Goal: Find contact information: Find contact information

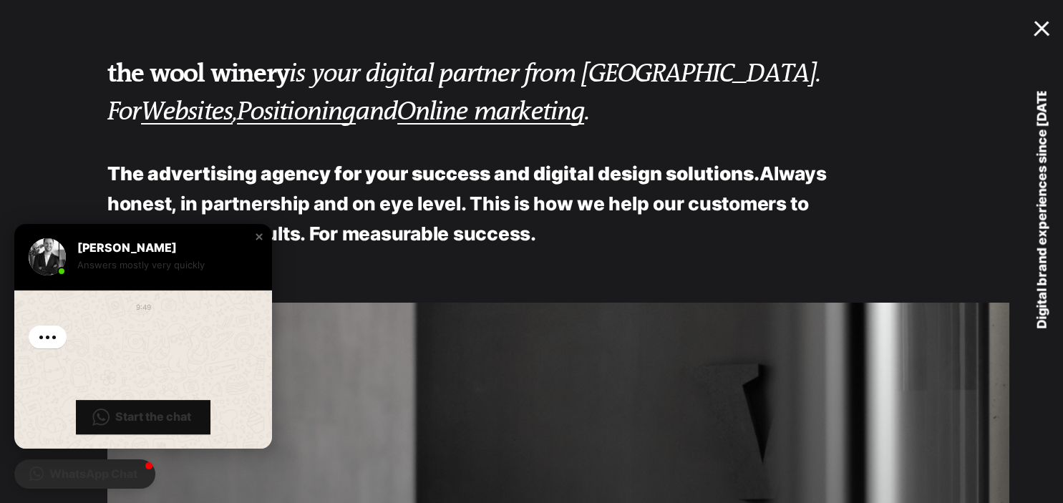
click at [1047, 26] on div at bounding box center [1044, 26] width 21 height 14
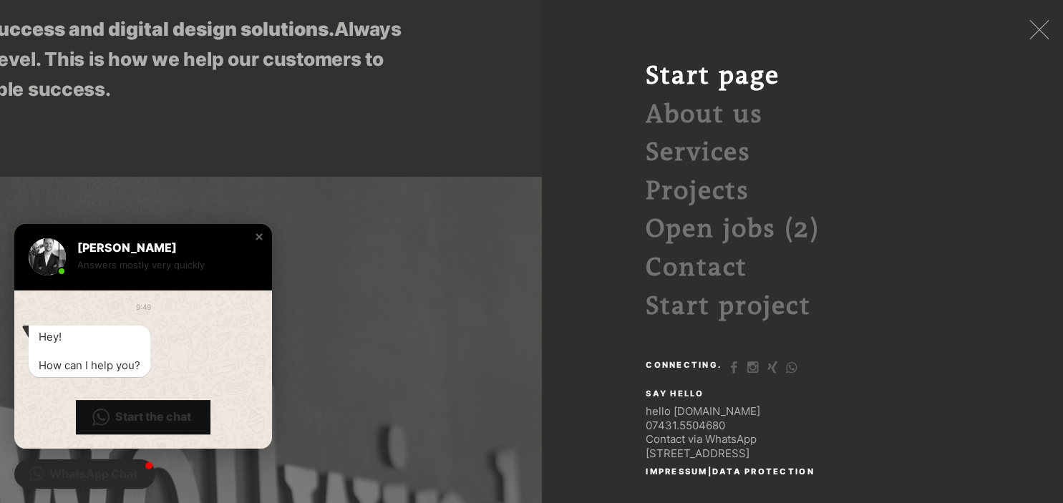
scroll to position [151, 0]
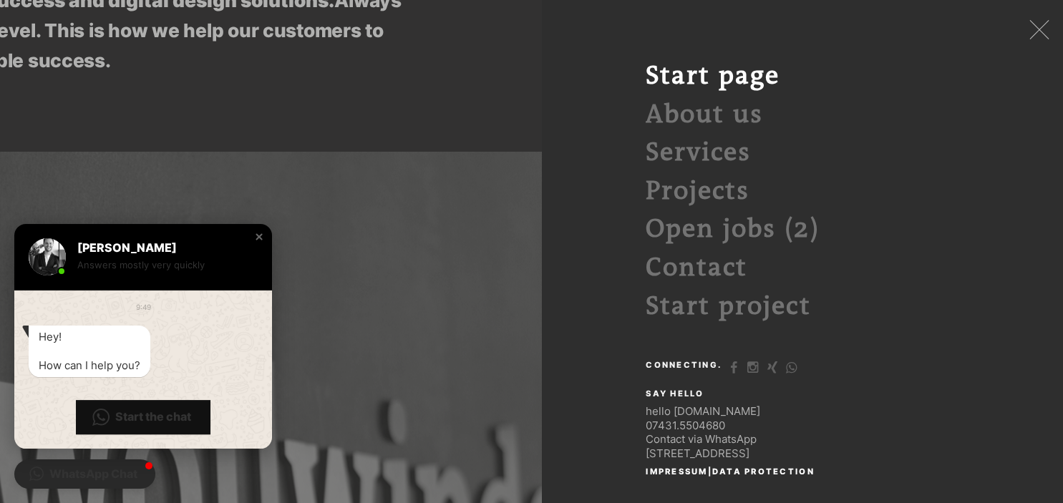
click at [726, 442] on link "Contact via WhatsApp" at bounding box center [701, 439] width 111 height 14
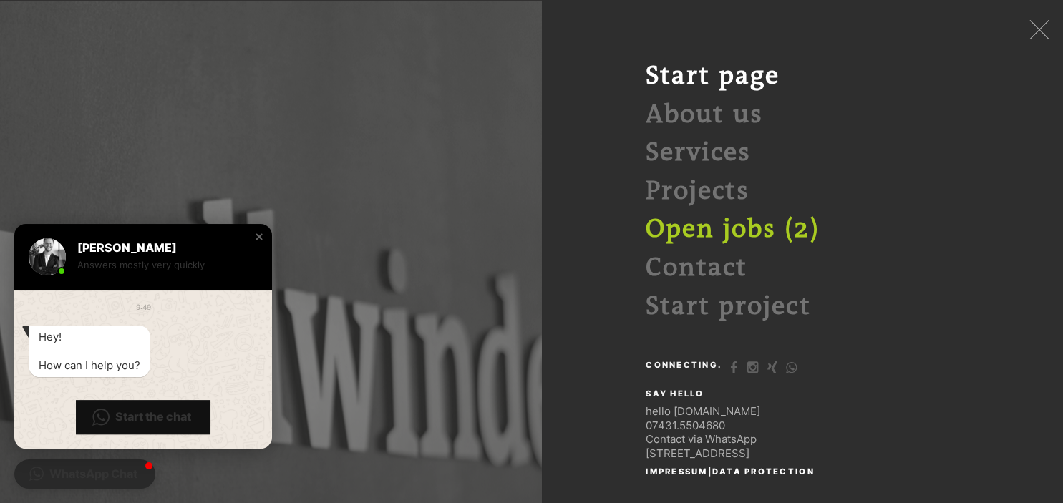
scroll to position [378, 0]
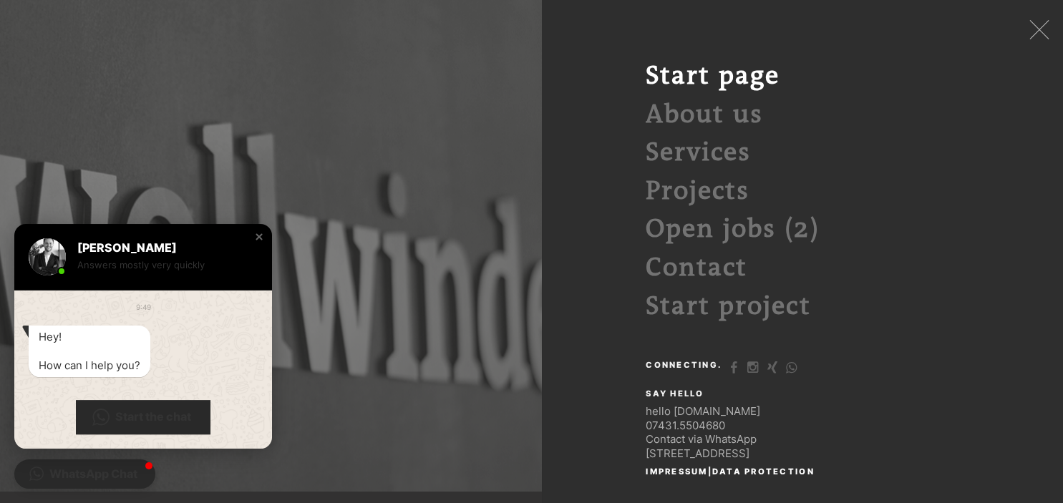
click at [173, 416] on span "Start the chat" at bounding box center [153, 417] width 76 height 15
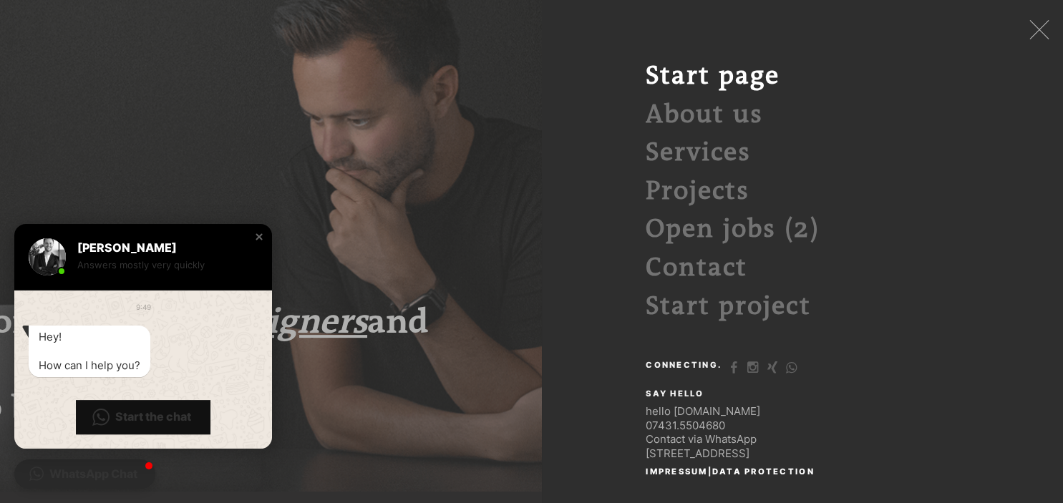
click at [560, 68] on div "Skip navigation Start page About us Services Projects Open jobs (2) Contact Sta…" at bounding box center [994, 251] width 904 height 503
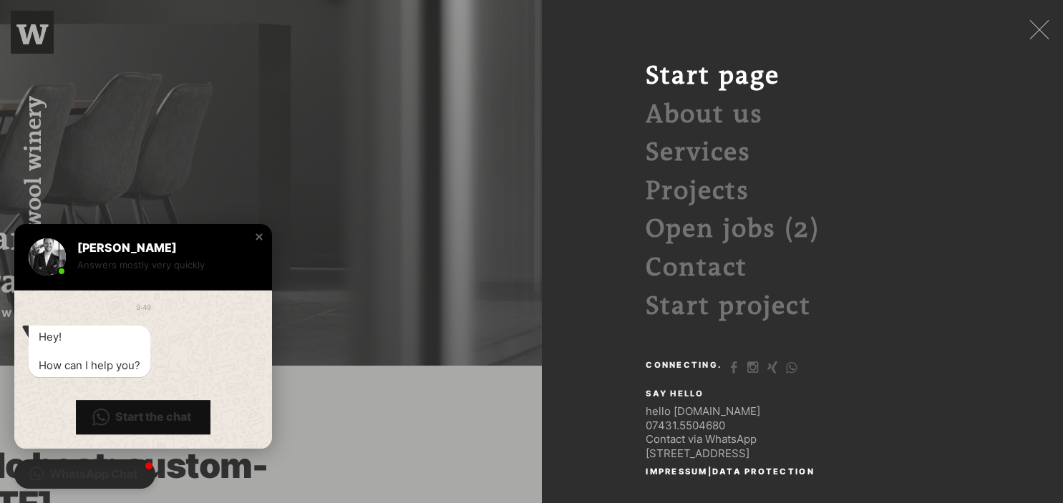
scroll to position [529, 0]
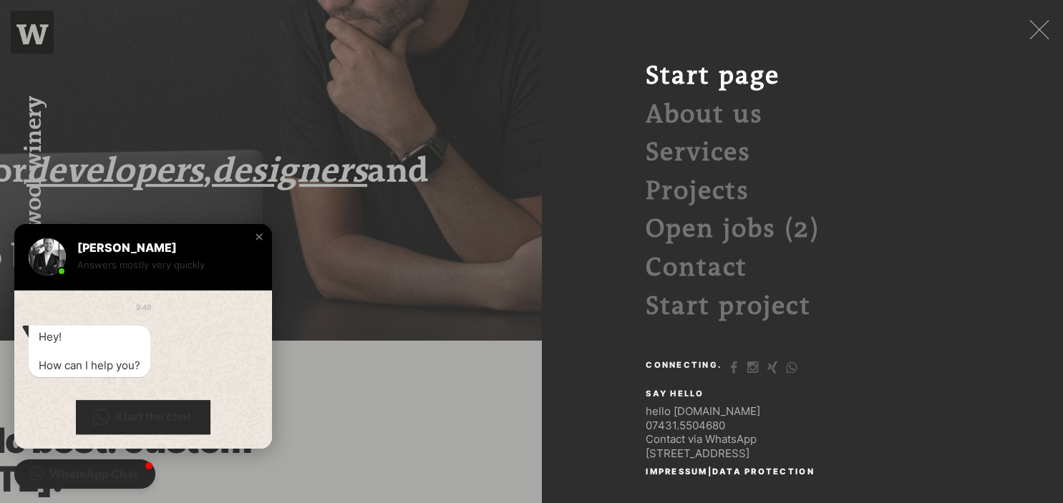
click at [153, 411] on span "Start the chat" at bounding box center [153, 417] width 76 height 15
click at [562, 73] on div "Skip navigation Start page About us Services Projects Open jobs (2) Contact Sta…" at bounding box center [994, 251] width 904 height 503
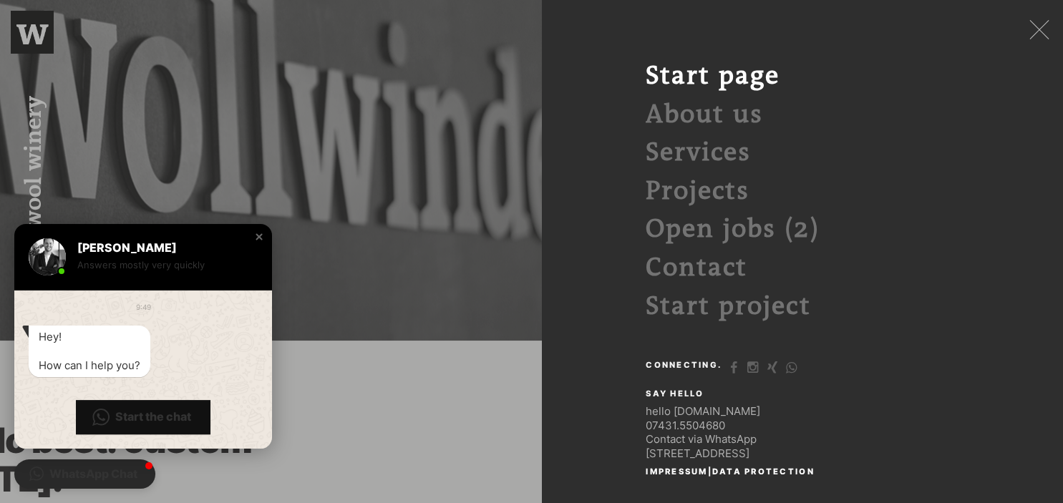
click at [889, 396] on div "Say Hello hello [DOMAIN_NAME] [PHONE_NUMBER] Contact via [GEOGRAPHIC_DATA][STRE…" at bounding box center [999, 421] width 707 height 77
click at [256, 236] on div "Close chat window" at bounding box center [259, 237] width 14 height 14
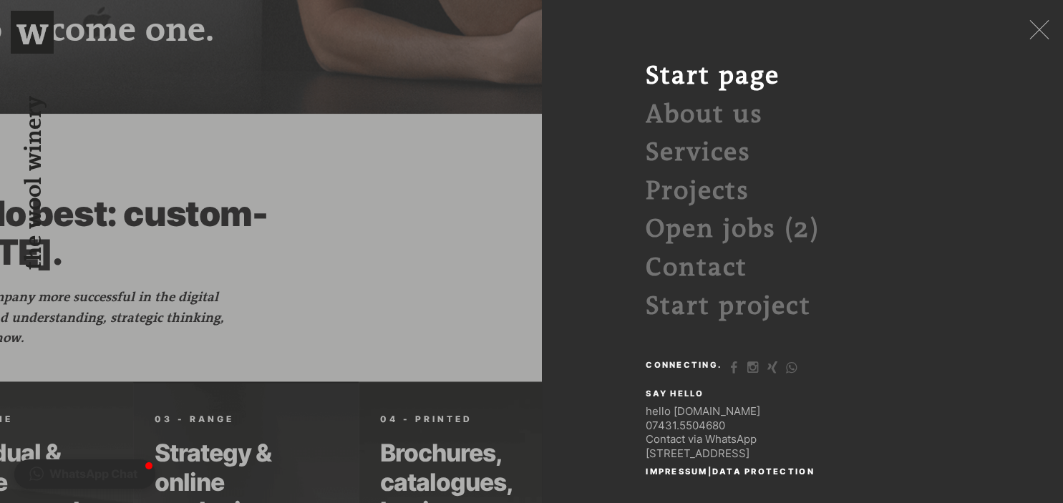
scroll to position [957, 0]
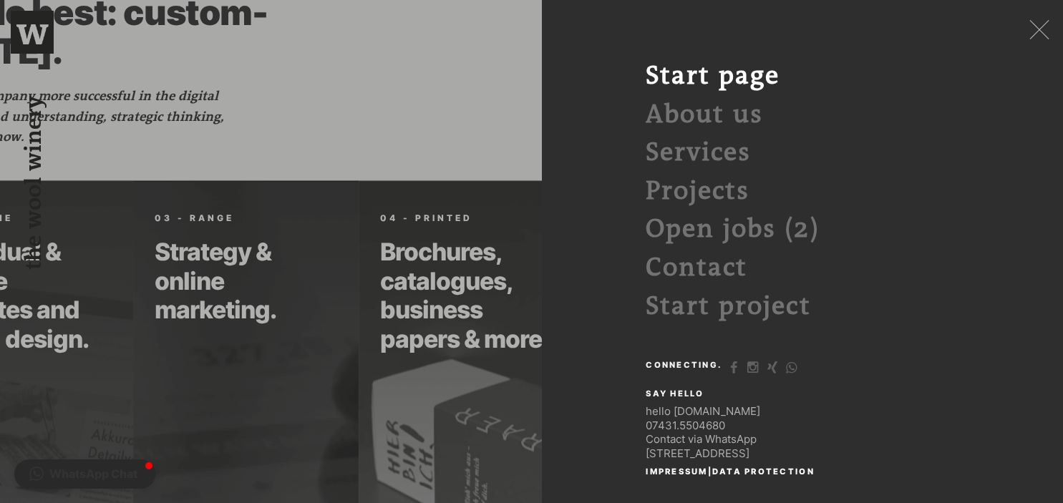
drag, startPoint x: 780, startPoint y: 407, endPoint x: 642, endPoint y: 414, distance: 138.4
click at [642, 414] on div "Skip navigation Start page About us Services Projects Open jobs (2) Contact Sta…" at bounding box center [999, 258] width 750 height 403
copy link "hello [DOMAIN_NAME]"
click at [812, 415] on div "hello [DOMAIN_NAME] [PHONE_NUMBER] Contact via WhatsApp [STREET_ADDRESS]" at bounding box center [775, 433] width 258 height 56
drag, startPoint x: 632, startPoint y: 406, endPoint x: 764, endPoint y: 408, distance: 131.8
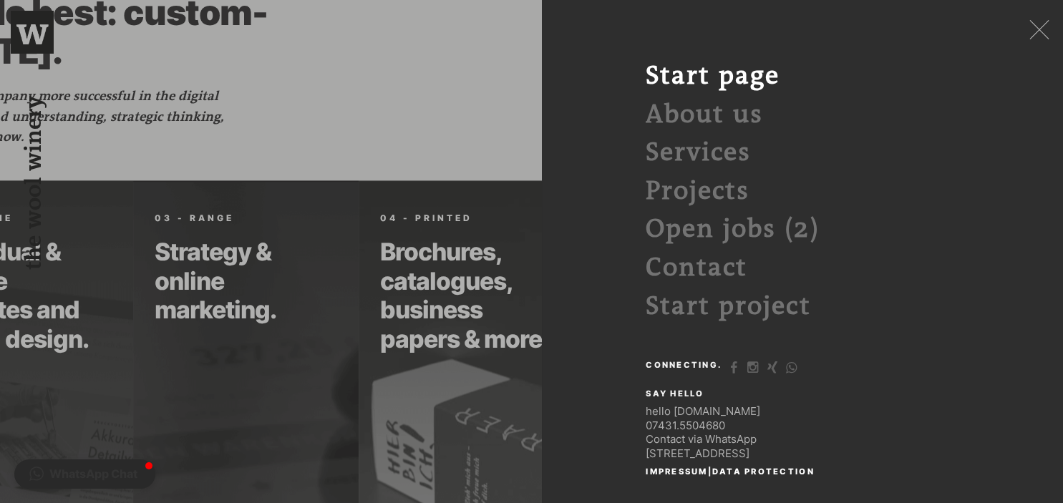
click at [764, 408] on div "Skip navigation Start page About us Services Projects Open jobs (2) Contact Sta…" at bounding box center [999, 258] width 750 height 403
copy link "hello [DOMAIN_NAME]"
